Goal: Transaction & Acquisition: Purchase product/service

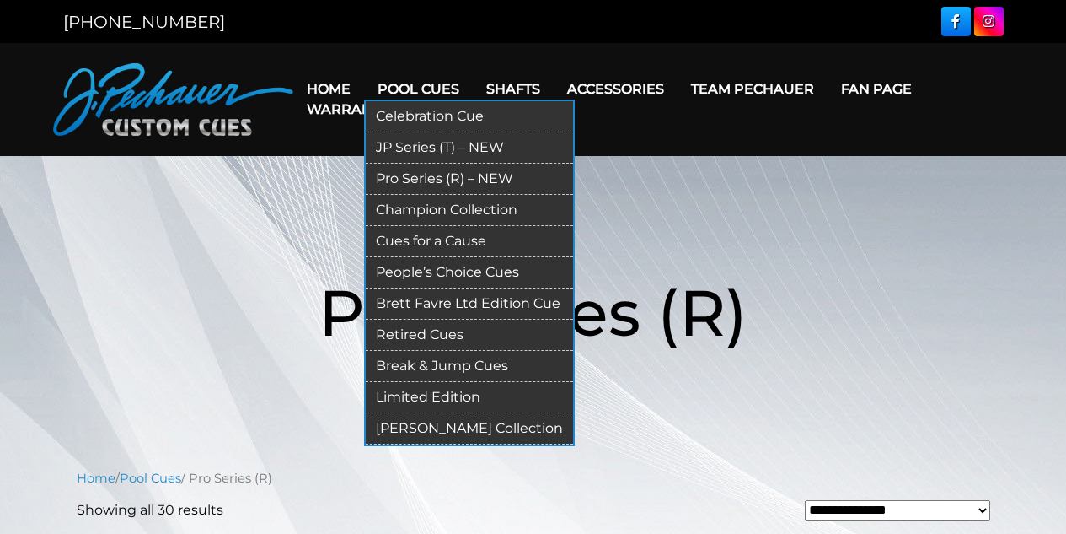
click at [441, 147] on link "JP Series (T) – NEW" at bounding box center [469, 147] width 207 height 31
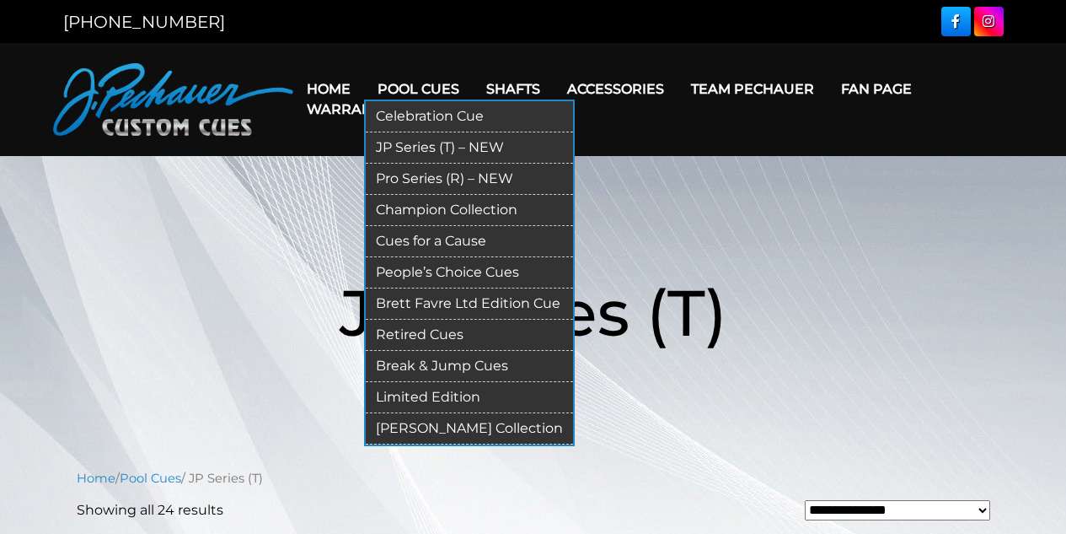
click at [463, 400] on link "Limited Edition" at bounding box center [469, 397] width 207 height 31
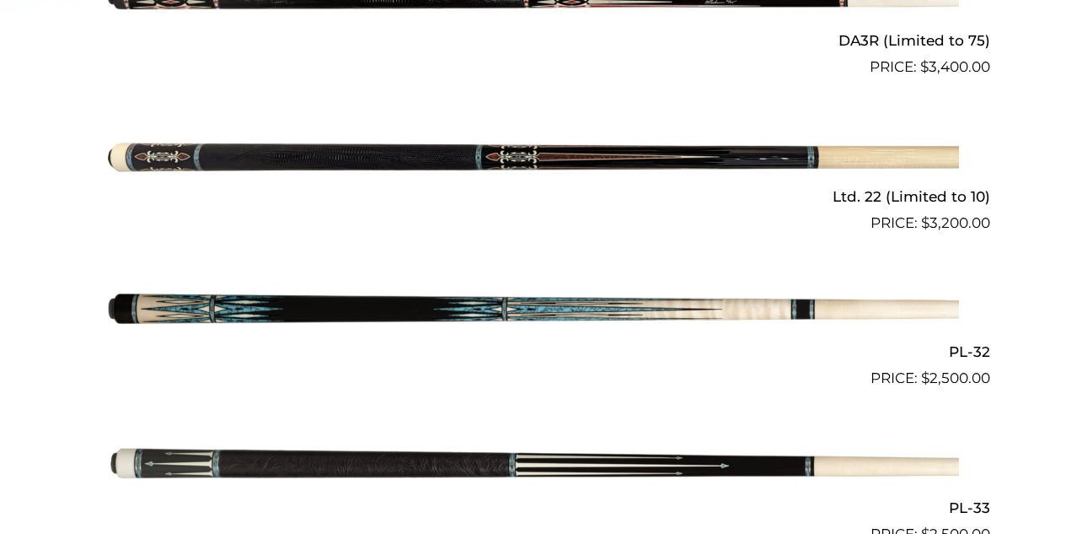
scroll to position [952, 0]
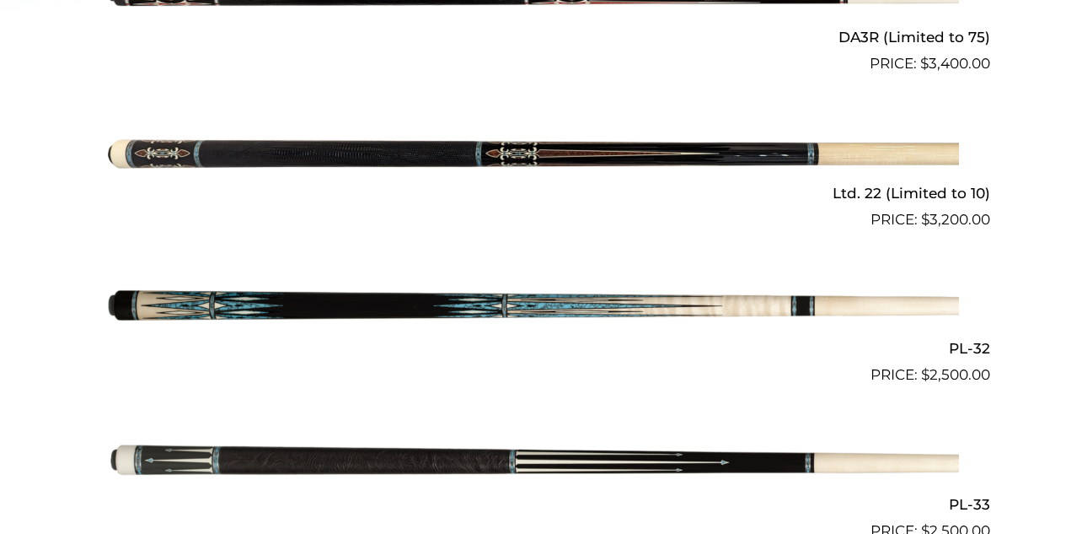
click at [539, 153] on img at bounding box center [533, 153] width 851 height 142
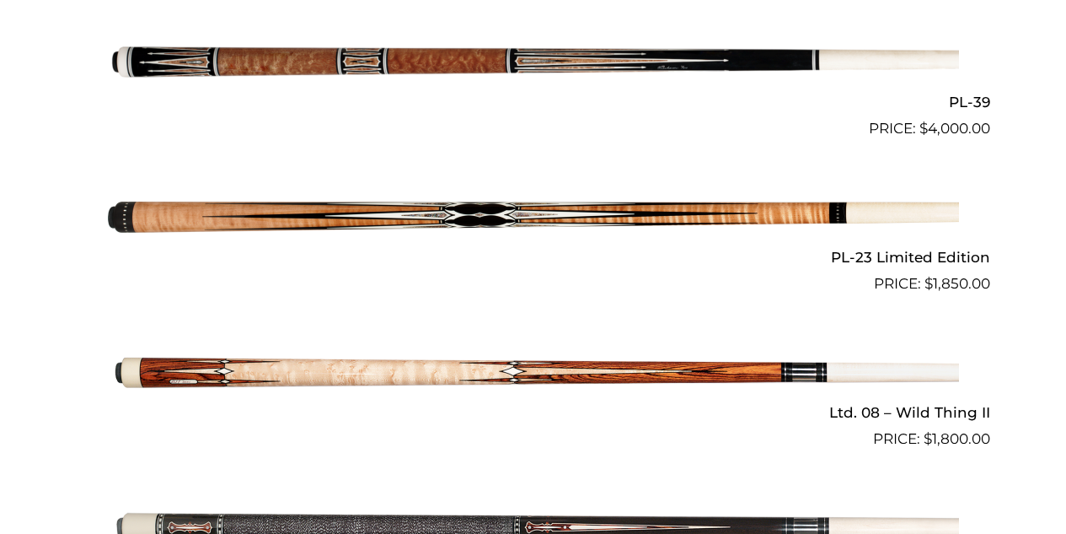
scroll to position [2132, 0]
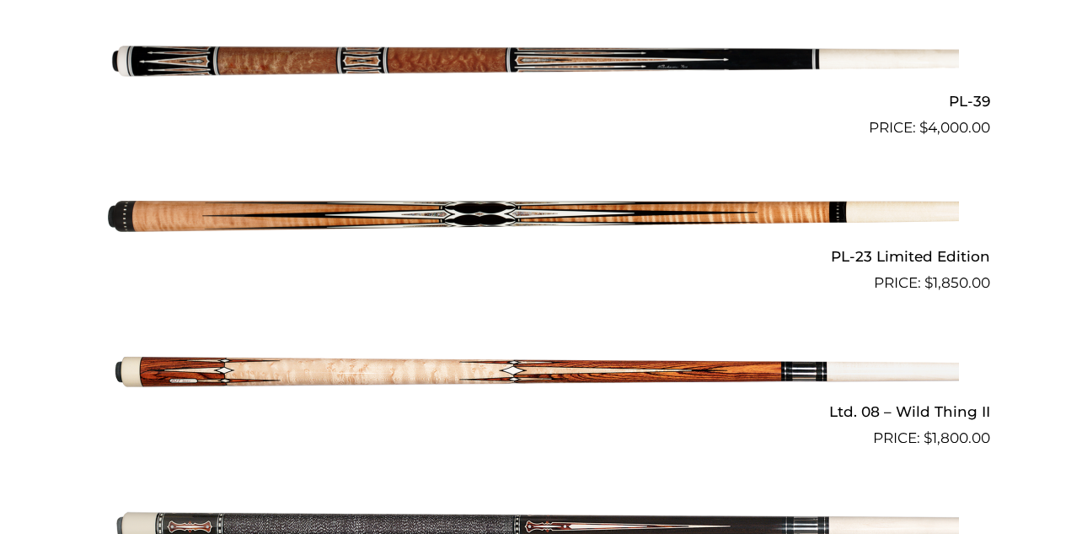
click at [523, 218] on img at bounding box center [533, 217] width 851 height 142
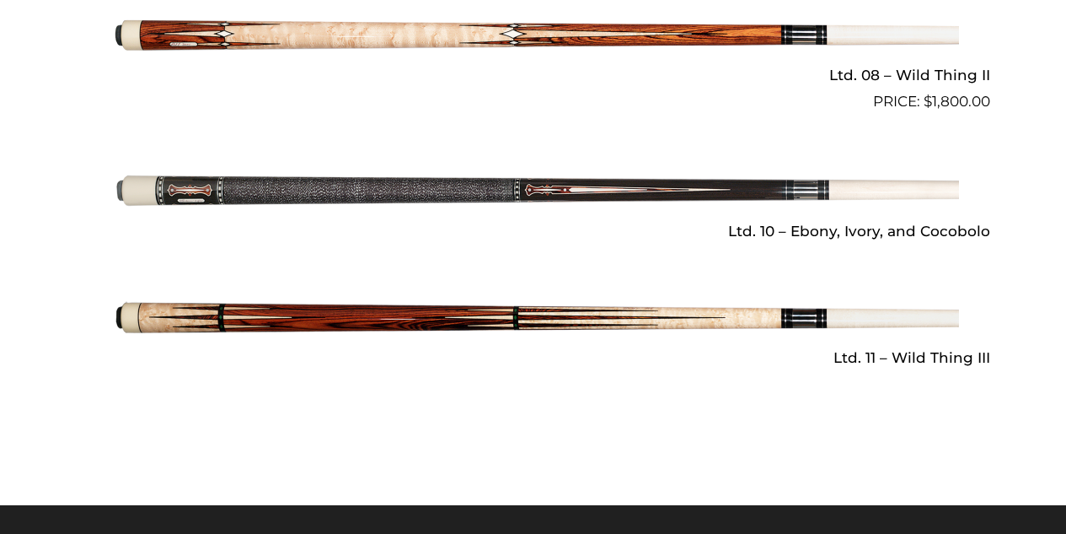
scroll to position [2469, 0]
